Goal: Transaction & Acquisition: Obtain resource

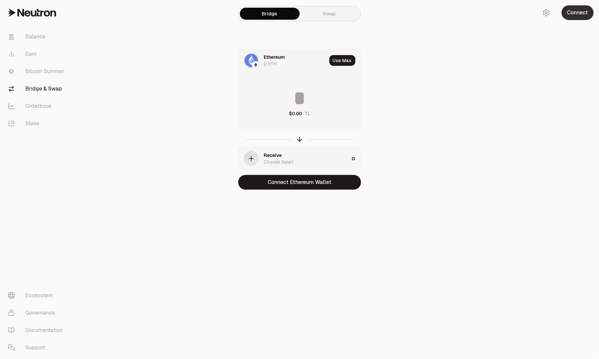
click at [572, 10] on button "Connect" at bounding box center [578, 12] width 32 height 15
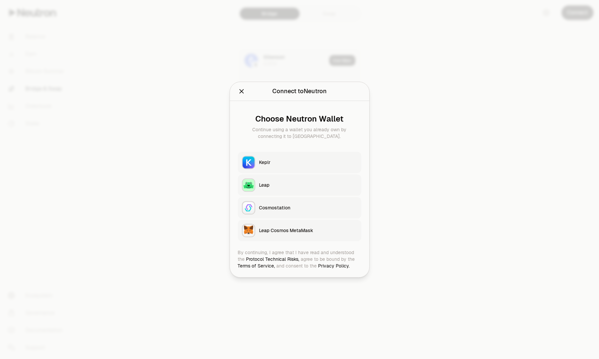
click at [288, 159] on div "Keplr" at bounding box center [308, 162] width 98 height 7
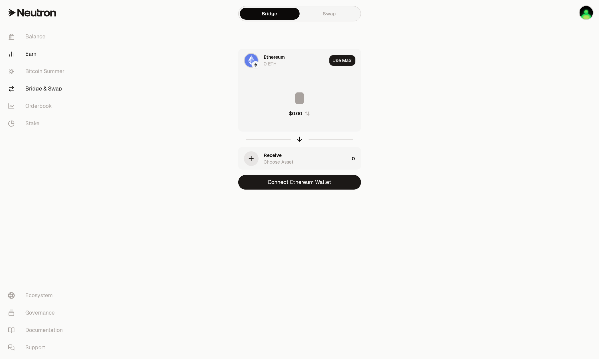
click at [33, 58] on link "Earn" at bounding box center [37, 53] width 69 height 17
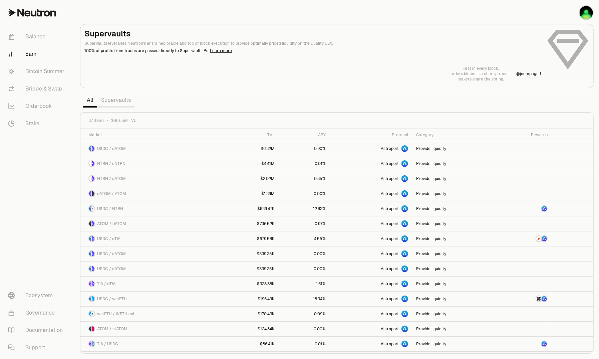
click at [114, 100] on link "Supervaults" at bounding box center [116, 99] width 38 height 13
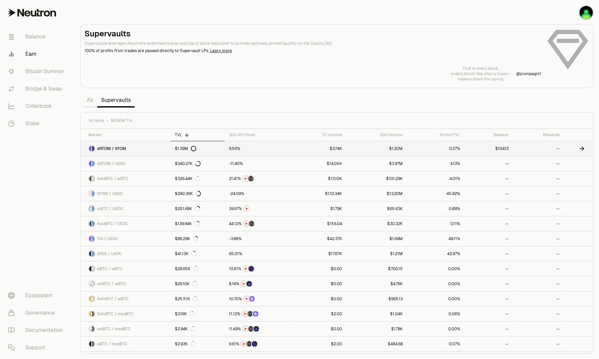
click at [115, 148] on span "dATOM / ATOM" at bounding box center [111, 148] width 29 height 5
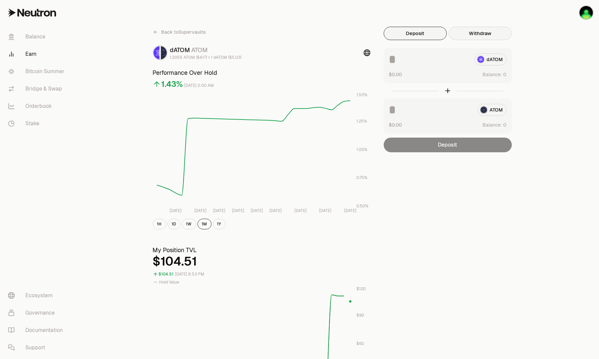
click at [471, 34] on button "Withdraw" at bounding box center [480, 33] width 63 height 13
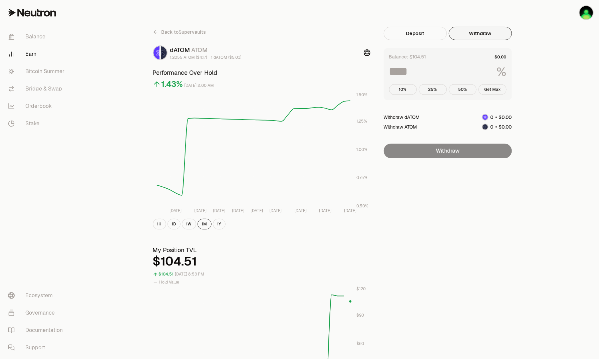
click at [496, 89] on button "Get Max" at bounding box center [493, 89] width 28 height 11
type input "***"
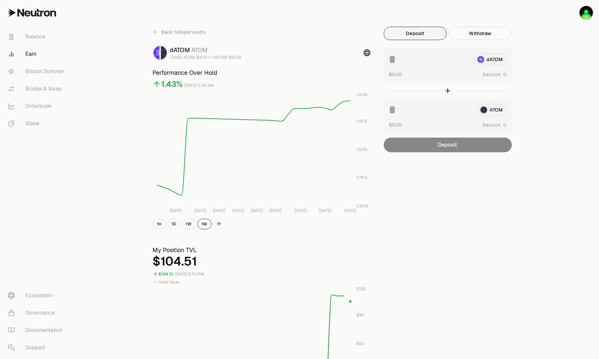
click at [401, 36] on button "Deposit" at bounding box center [415, 33] width 63 height 13
click at [552, 134] on div "Back to Supervaults dATOM ATOM 1.2055 ATOM ($4.17) = 1 dATOM ($5.03) Performanc…" at bounding box center [337, 316] width 524 height 633
click at [419, 33] on button "Deposit" at bounding box center [415, 33] width 63 height 13
